Goal: Information Seeking & Learning: Compare options

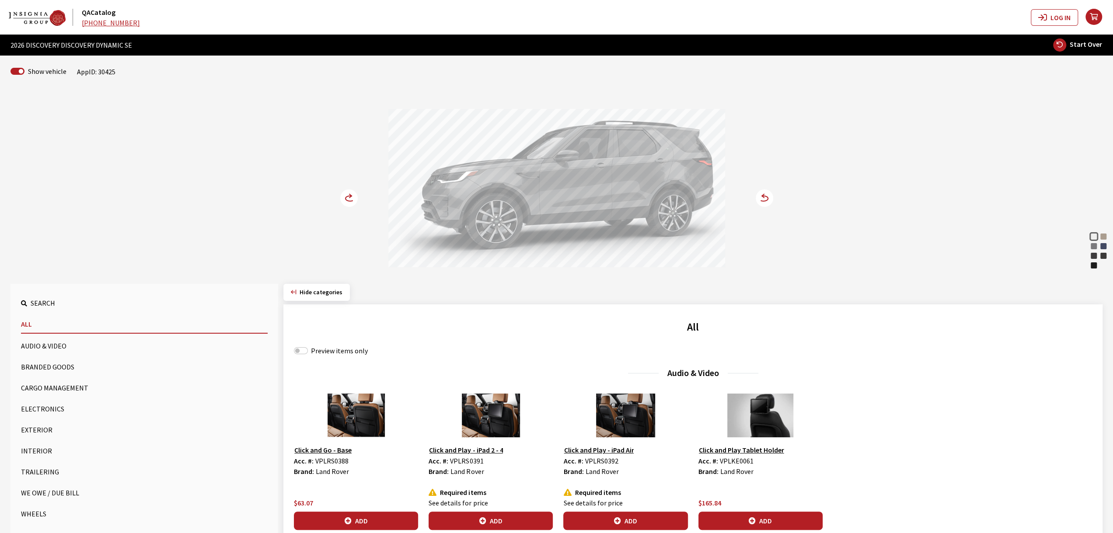
click at [45, 515] on button "Wheels" at bounding box center [144, 513] width 247 height 17
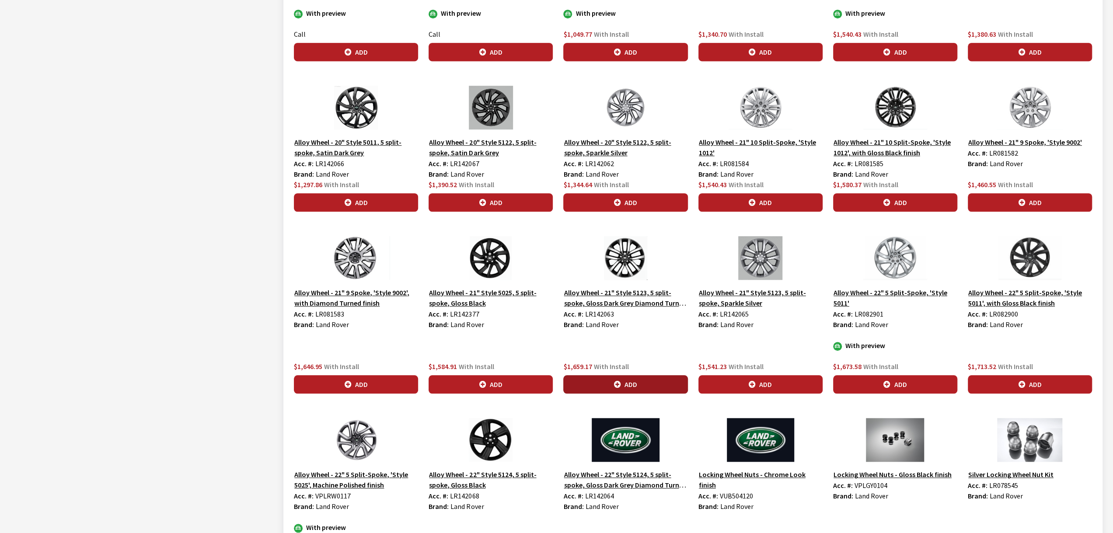
scroll to position [612, 0]
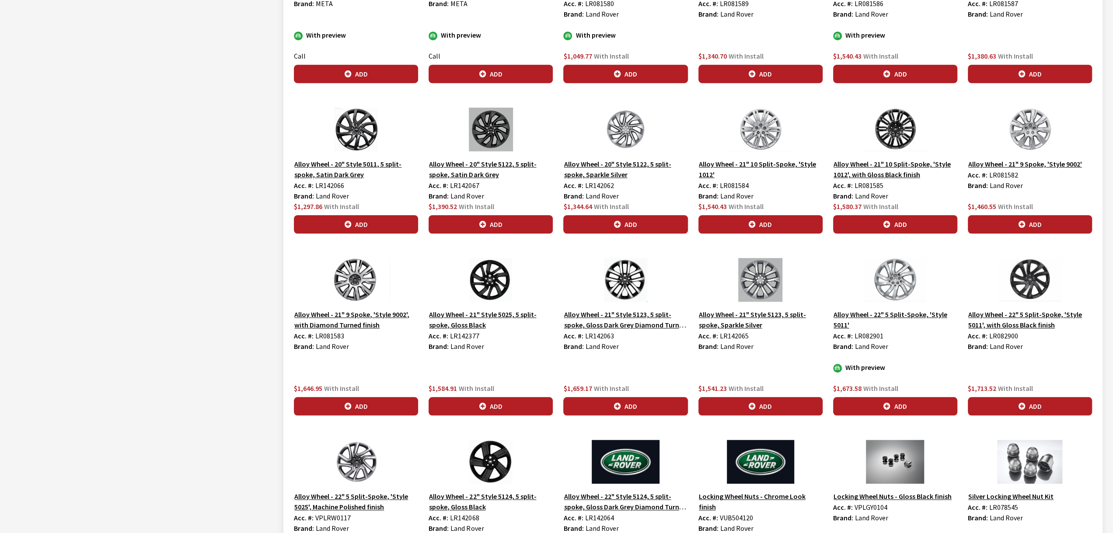
click at [826, 373] on div "Alloy Wheel - 21" Style 5123, 5 split-spoke, Sparkle Silver Acc. #: LR142065 Br…" at bounding box center [760, 336] width 135 height 157
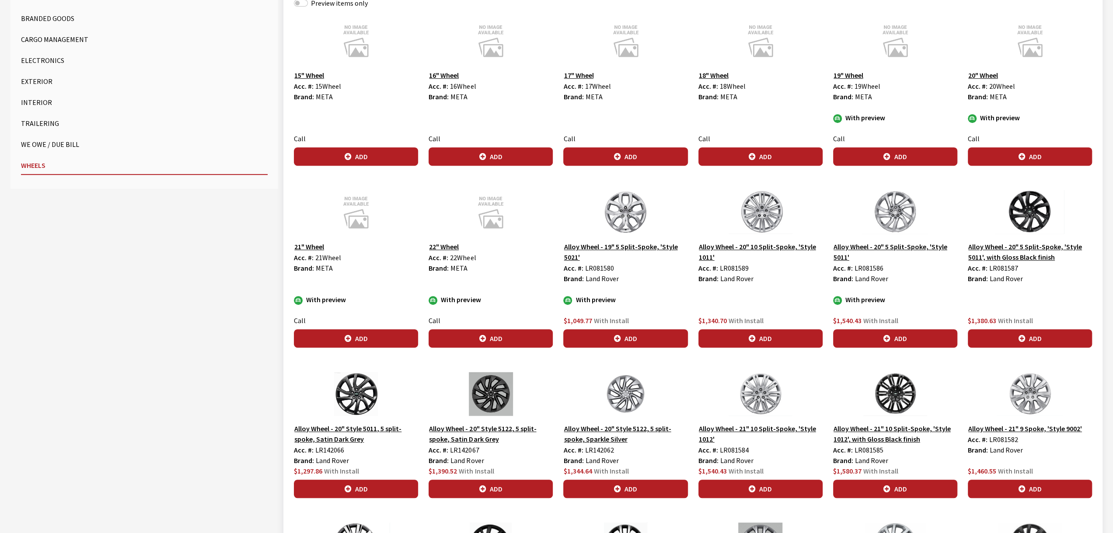
scroll to position [361, 0]
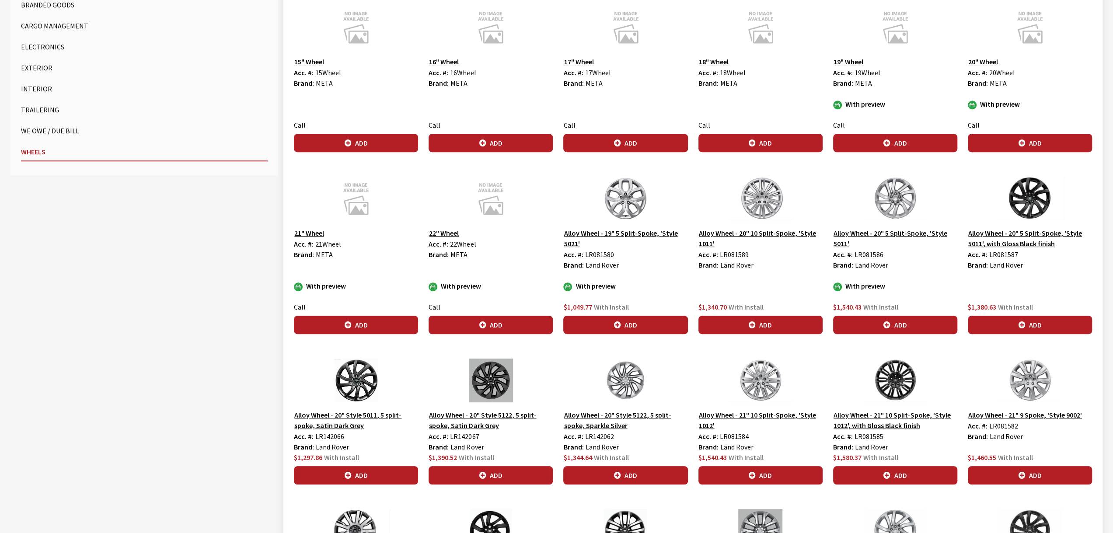
click at [766, 194] on img at bounding box center [761, 199] width 124 height 44
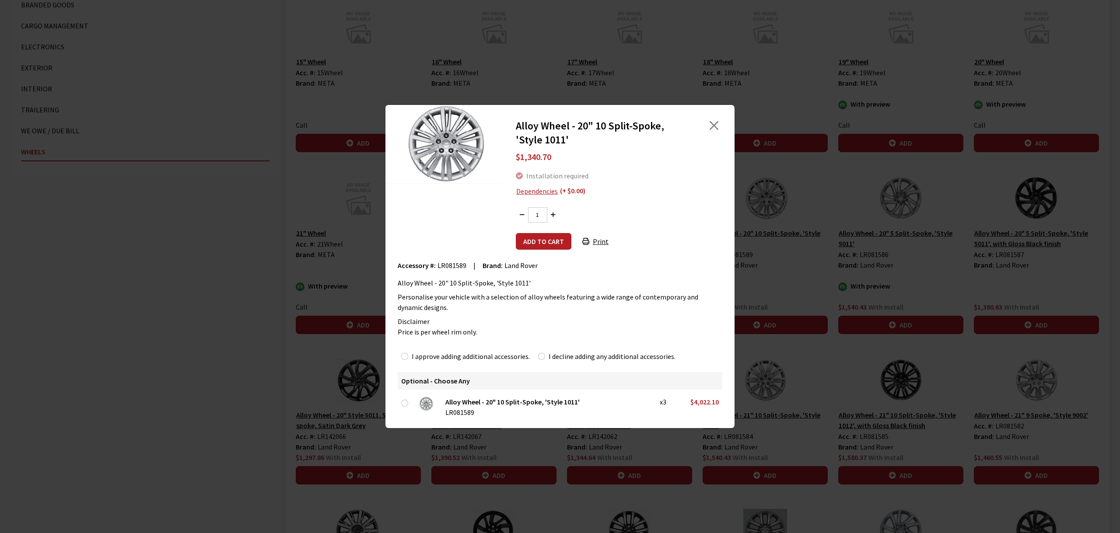
click at [865, 189] on div "Alloy Wheel - 20" 10 Split-Spoke, 'Style 1011' $1,340.70 Installation required …" at bounding box center [560, 266] width 1120 height 533
click at [720, 129] on div at bounding box center [708, 133] width 36 height 28
click at [716, 127] on button "Close" at bounding box center [713, 125] width 13 height 13
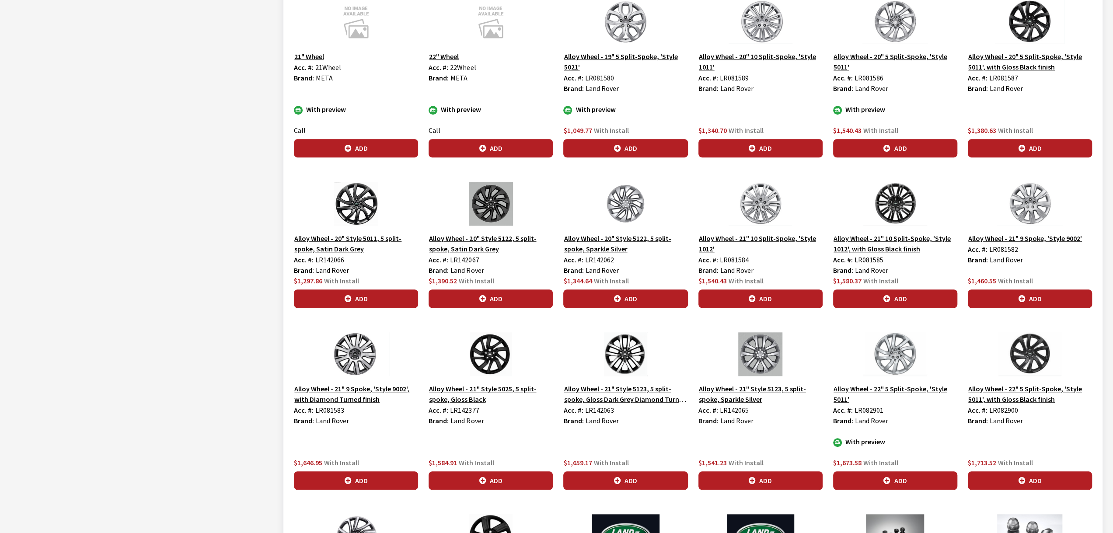
scroll to position [536, 0]
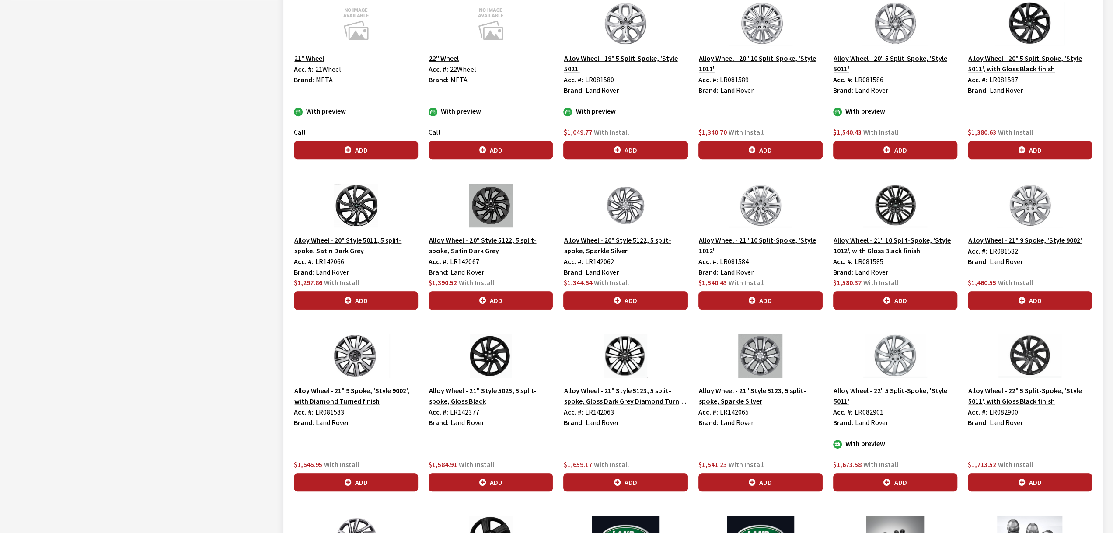
click at [756, 237] on button "Alloy Wheel - 21" 10 Split-Spoke, 'Style 1012'" at bounding box center [761, 245] width 124 height 22
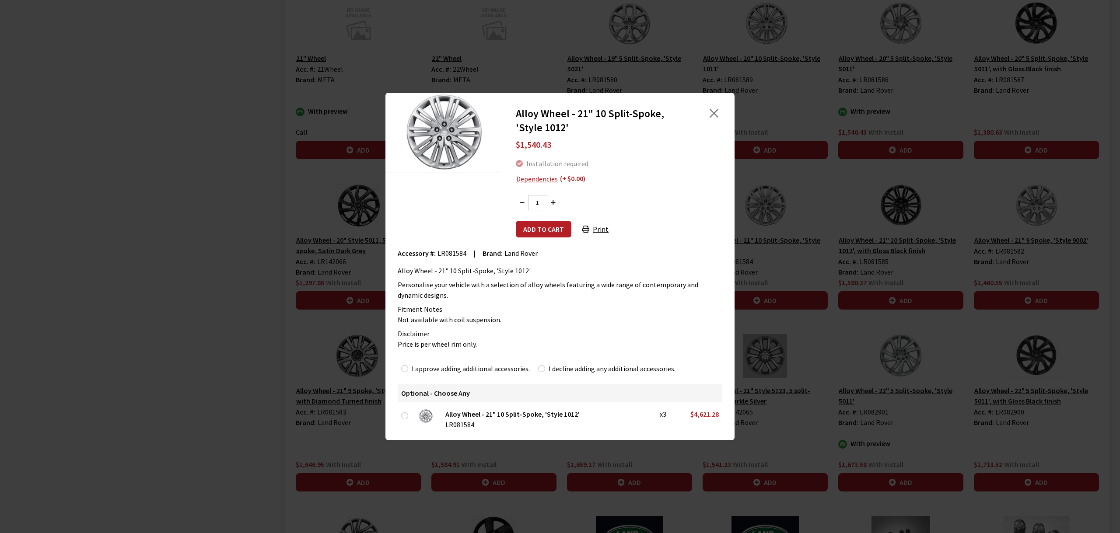
click at [839, 325] on div "Alloy Wheel - 21" 10 Split-Spoke, 'Style 1012' $1,540.43 Installation required …" at bounding box center [560, 266] width 1120 height 533
click at [711, 116] on button "Close" at bounding box center [713, 113] width 13 height 13
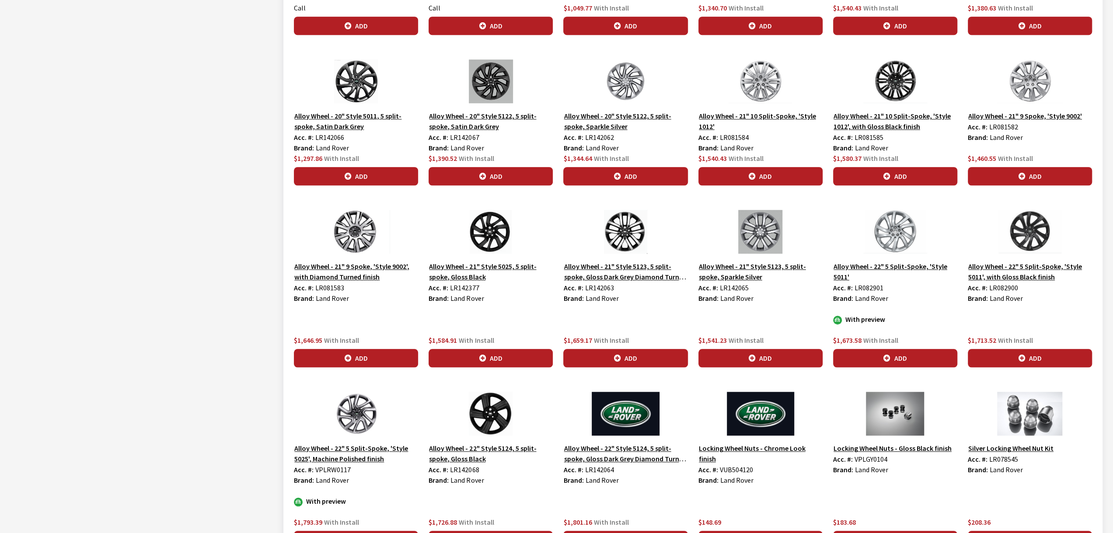
scroll to position [667, 0]
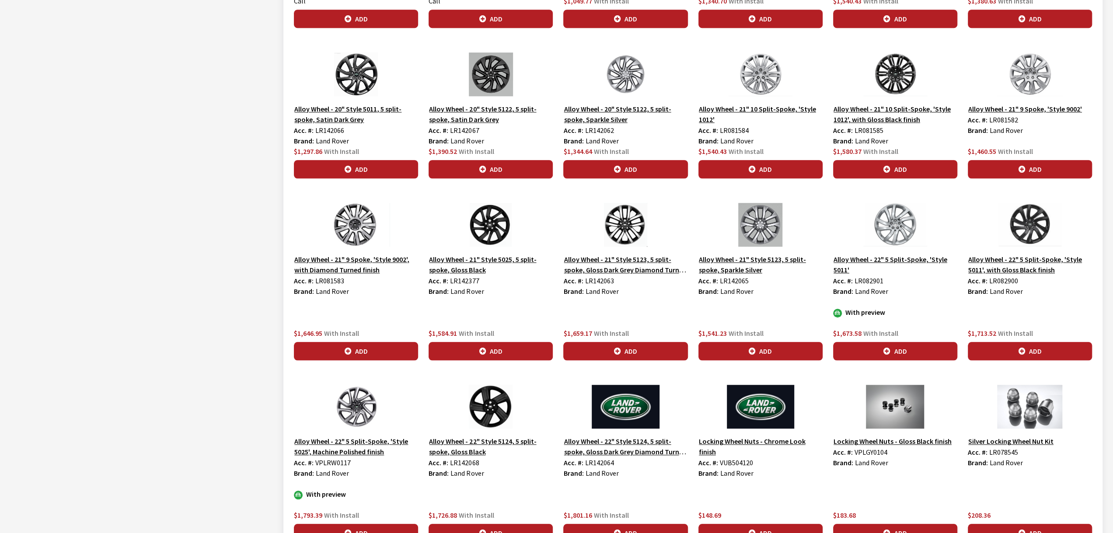
click at [423, 497] on div "Alloy Wheel - 22" 5 Split-Spoke, 'Style 5025', Machine Polished finish Acc. #: …" at bounding box center [356, 463] width 135 height 157
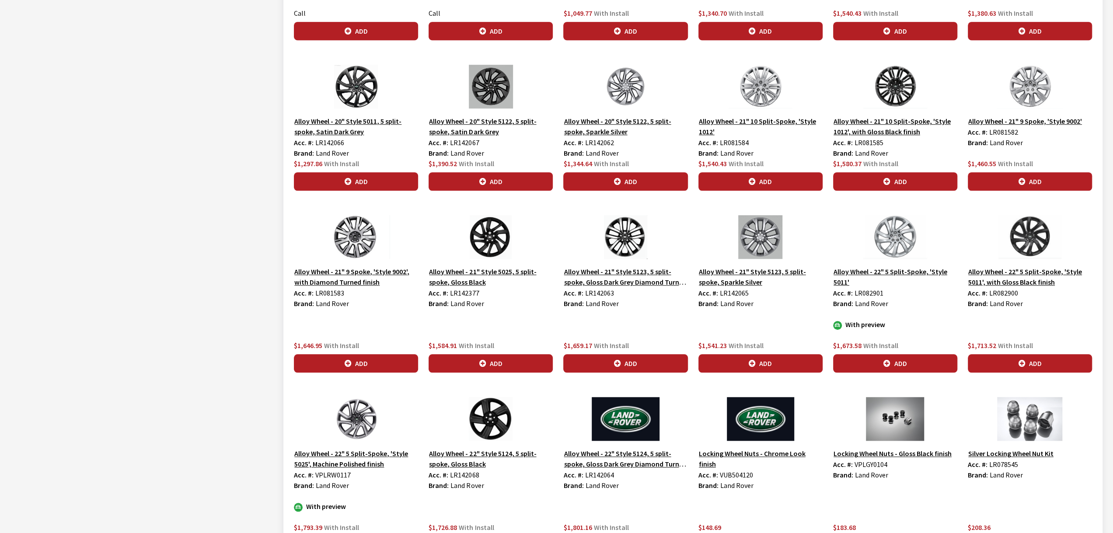
scroll to position [624, 0]
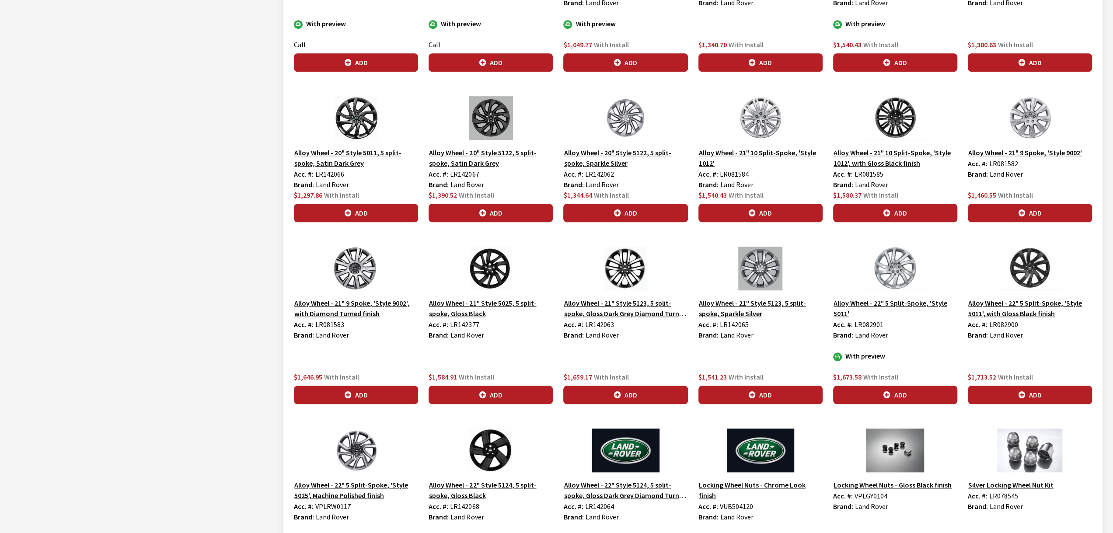
click at [675, 341] on div "Alloy Wheel - 21" Style 5123, 5 split-spoke, Gloss Dark Grey Diamond Turned fin…" at bounding box center [625, 325] width 135 height 157
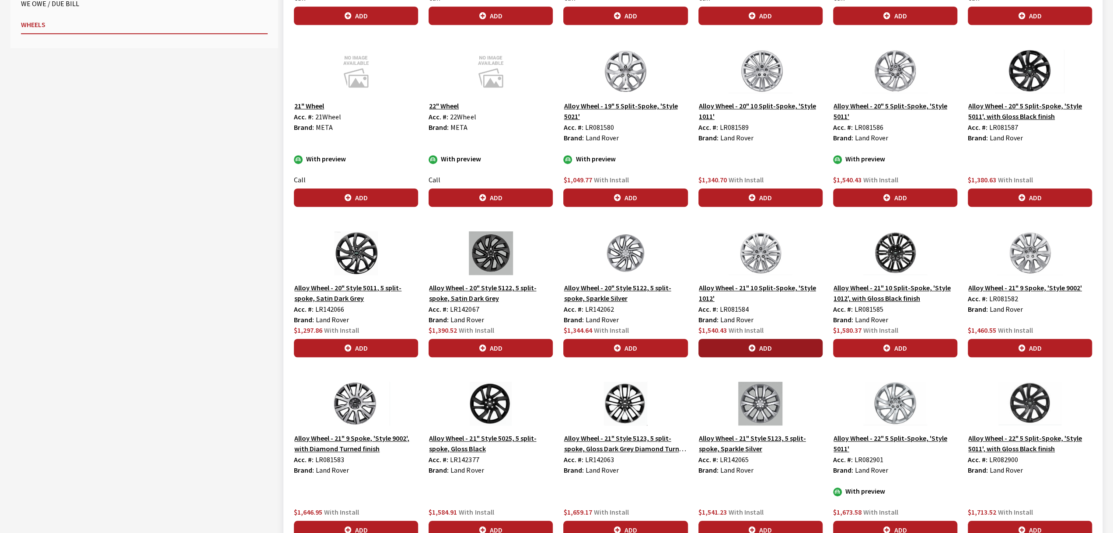
scroll to position [405, 0]
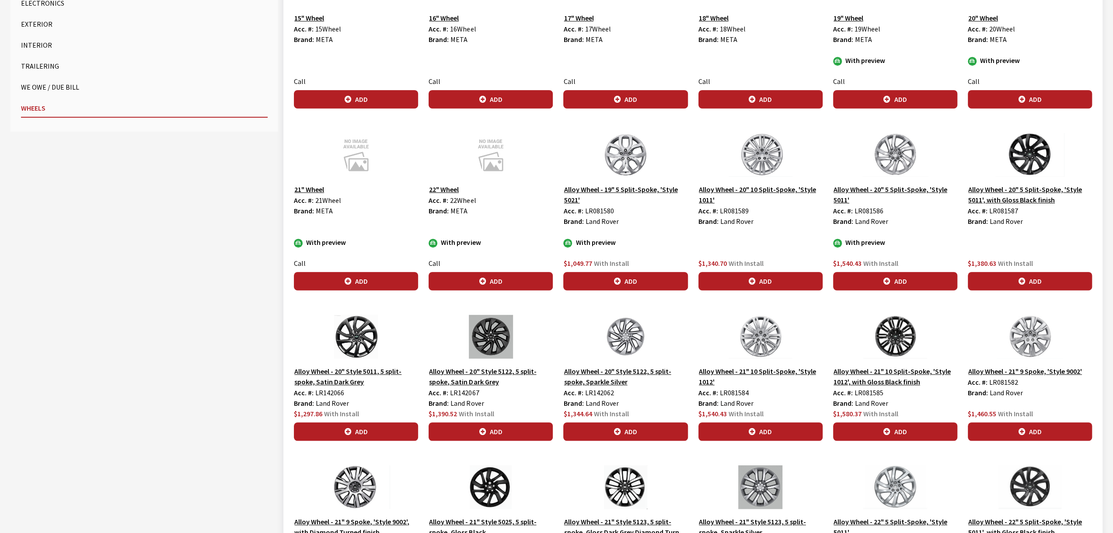
click at [254, 325] on div "Search All Audio & Video Branded Goods Cargo Management Electronics Exterior In…" at bounding box center [139, 441] width 278 height 1125
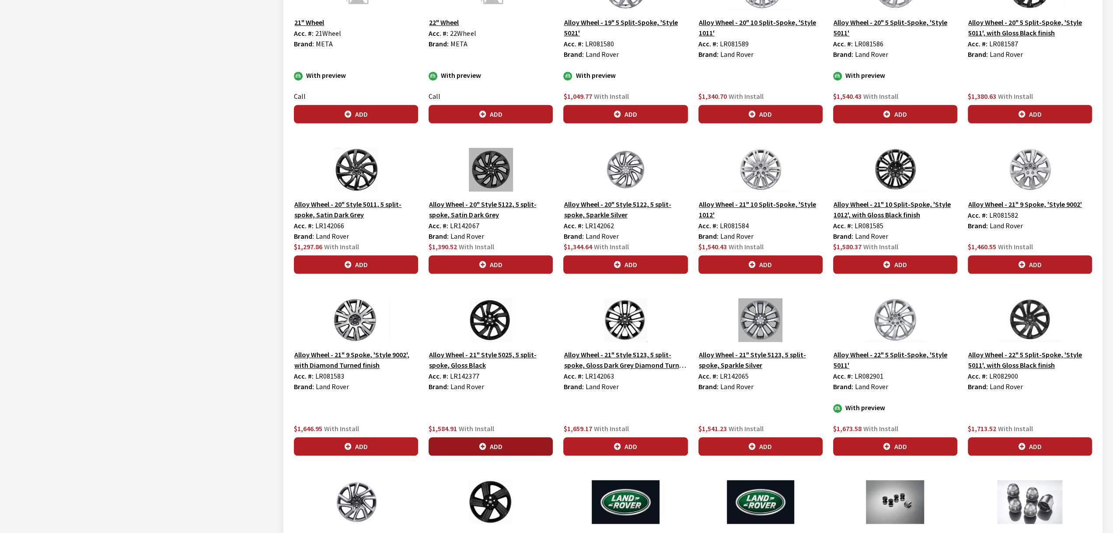
scroll to position [580, 0]
